Goal: Task Accomplishment & Management: Use online tool/utility

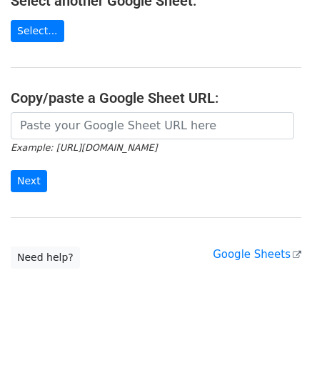
scroll to position [187, 0]
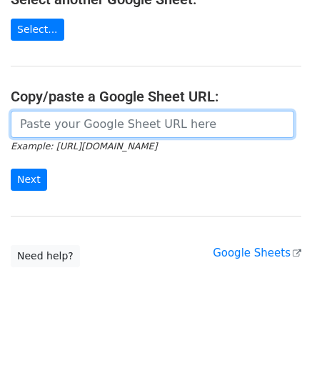
click at [77, 127] on input "url" at bounding box center [153, 124] width 284 height 27
paste input "[URL][DOMAIN_NAME]"
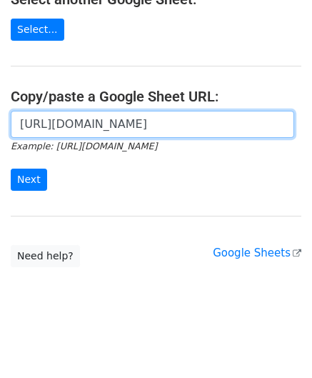
scroll to position [0, 300]
type input "[URL][DOMAIN_NAME]"
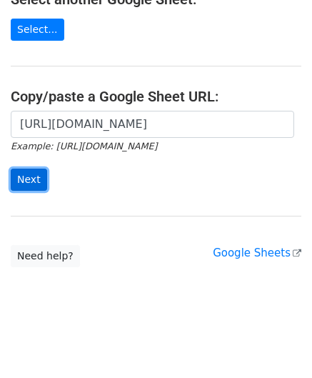
scroll to position [0, 0]
click at [24, 175] on input "Next" at bounding box center [29, 180] width 36 height 22
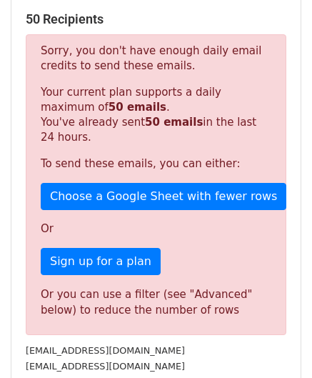
scroll to position [483, 0]
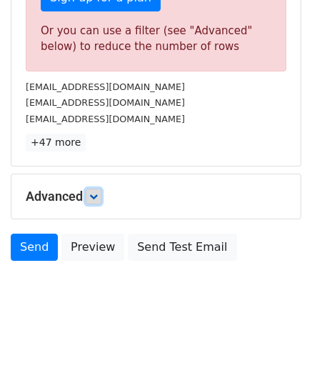
click at [94, 192] on icon at bounding box center [93, 196] width 9 height 9
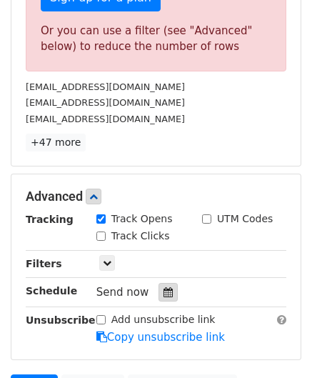
click at [164, 287] on icon at bounding box center [168, 292] width 9 height 10
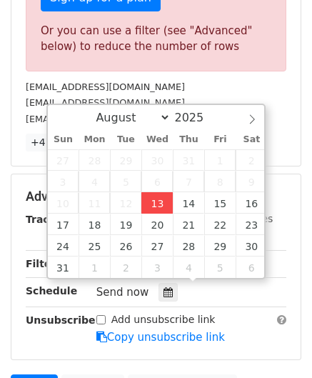
type input "[DATE] 12:00"
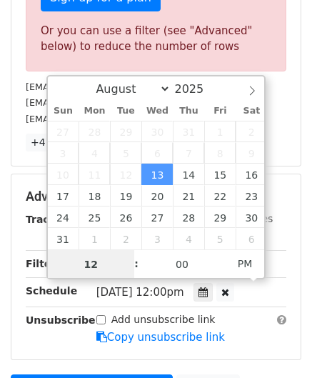
scroll to position [0, 0]
paste input "6"
type input "6"
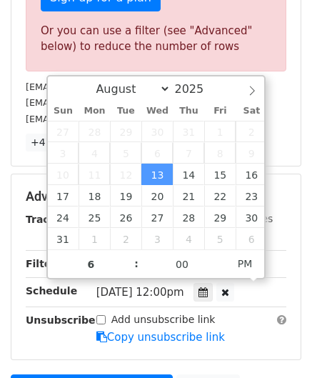
type input "2025-08-13 18:00"
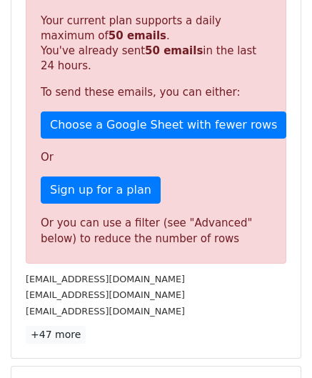
scroll to position [656, 0]
